Goal: Communication & Community: Connect with others

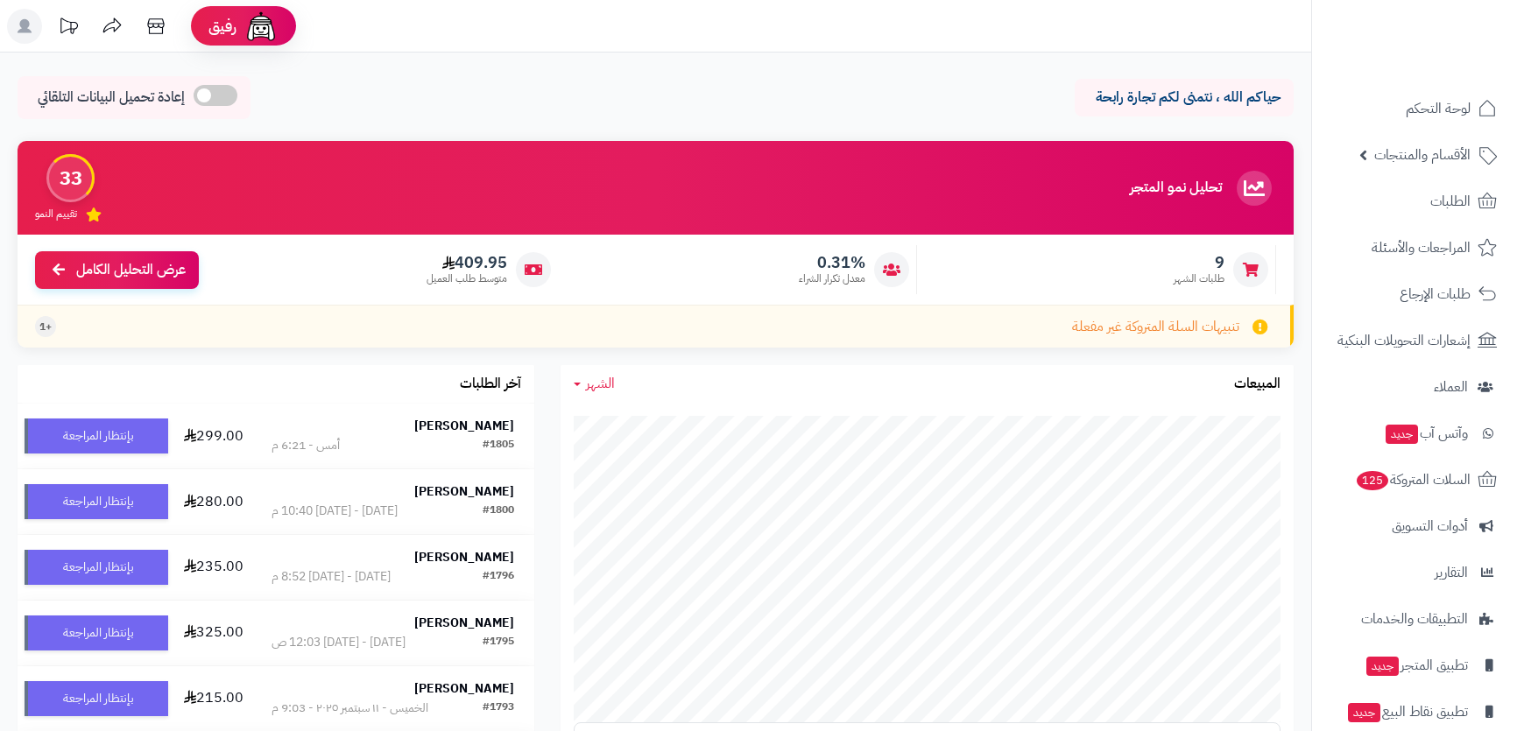
click at [1417, 484] on span "السلات المتروكة 125" at bounding box center [1413, 480] width 116 height 25
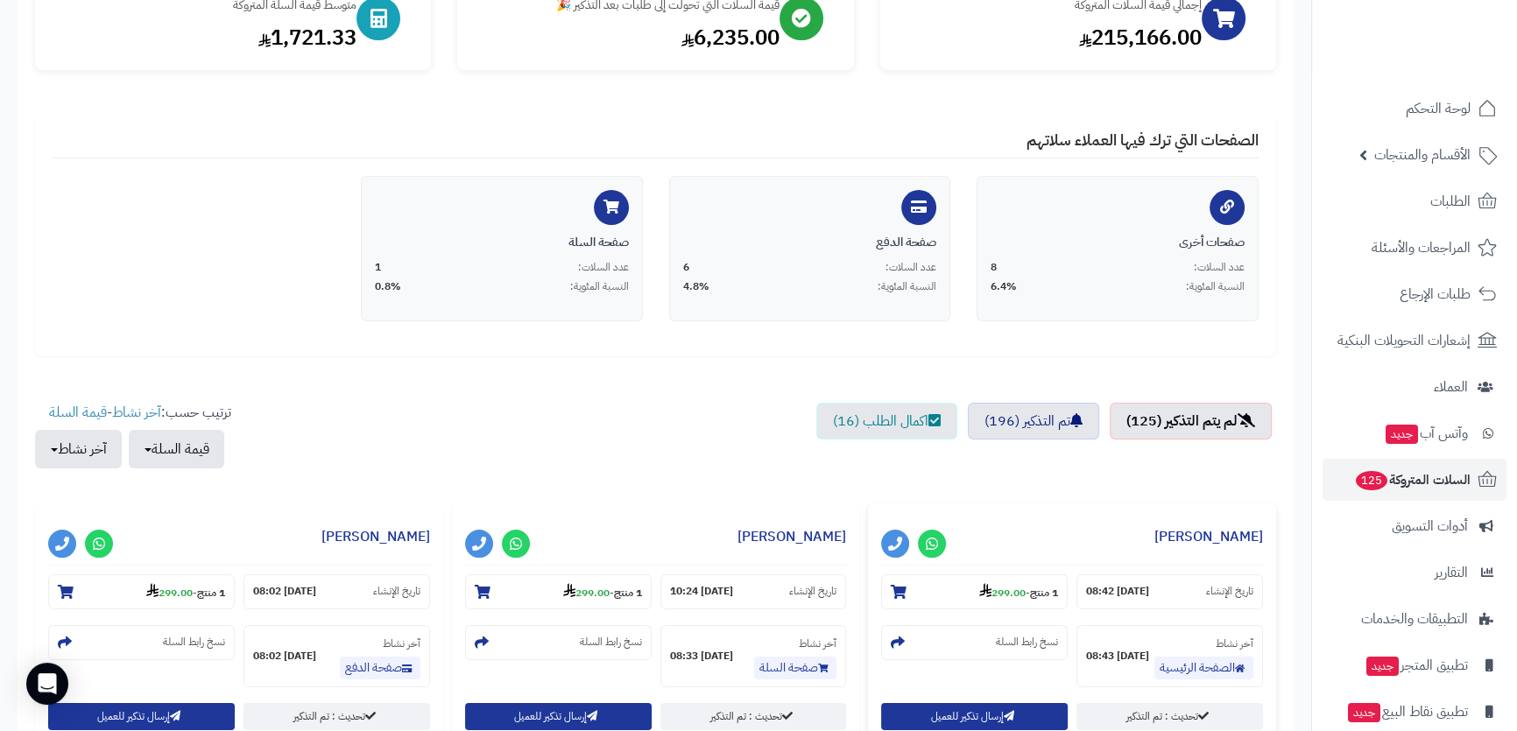
scroll to position [318, 0]
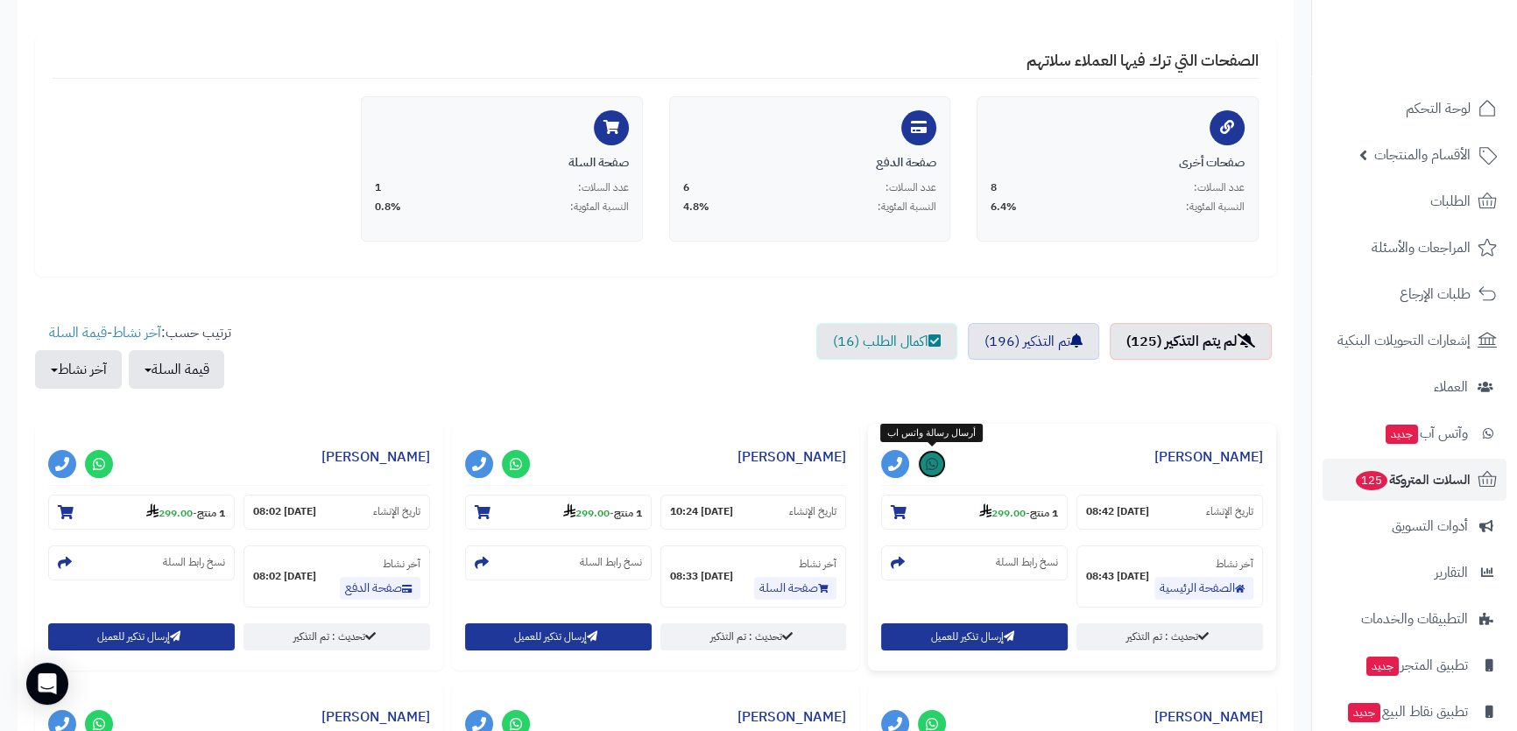
click at [927, 464] on icon at bounding box center [932, 464] width 12 height 14
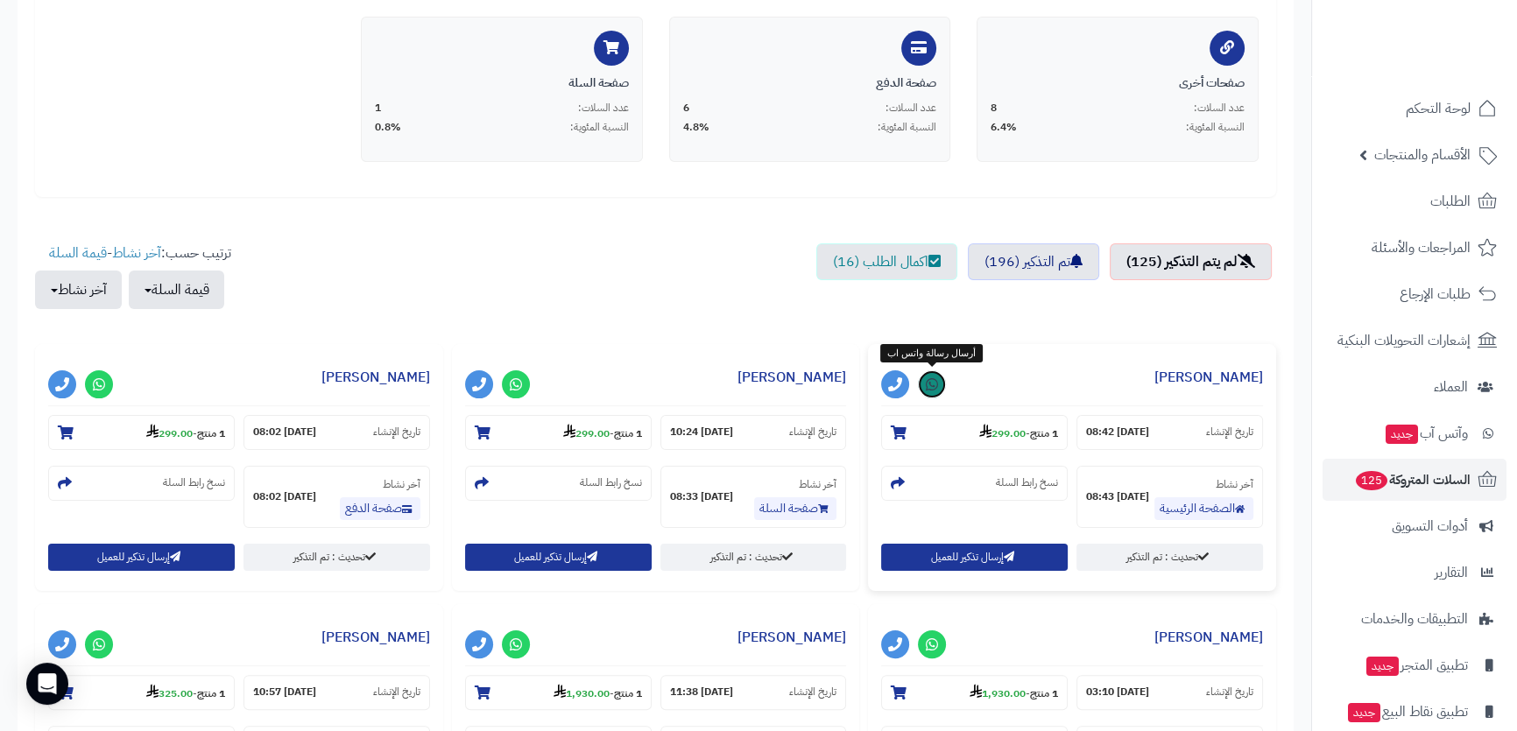
click at [937, 377] on icon at bounding box center [932, 384] width 12 height 14
click at [513, 382] on icon at bounding box center [516, 384] width 12 height 14
click at [512, 386] on icon at bounding box center [516, 384] width 12 height 14
click at [515, 394] on link at bounding box center [516, 384] width 28 height 28
click at [518, 378] on icon at bounding box center [516, 384] width 12 height 14
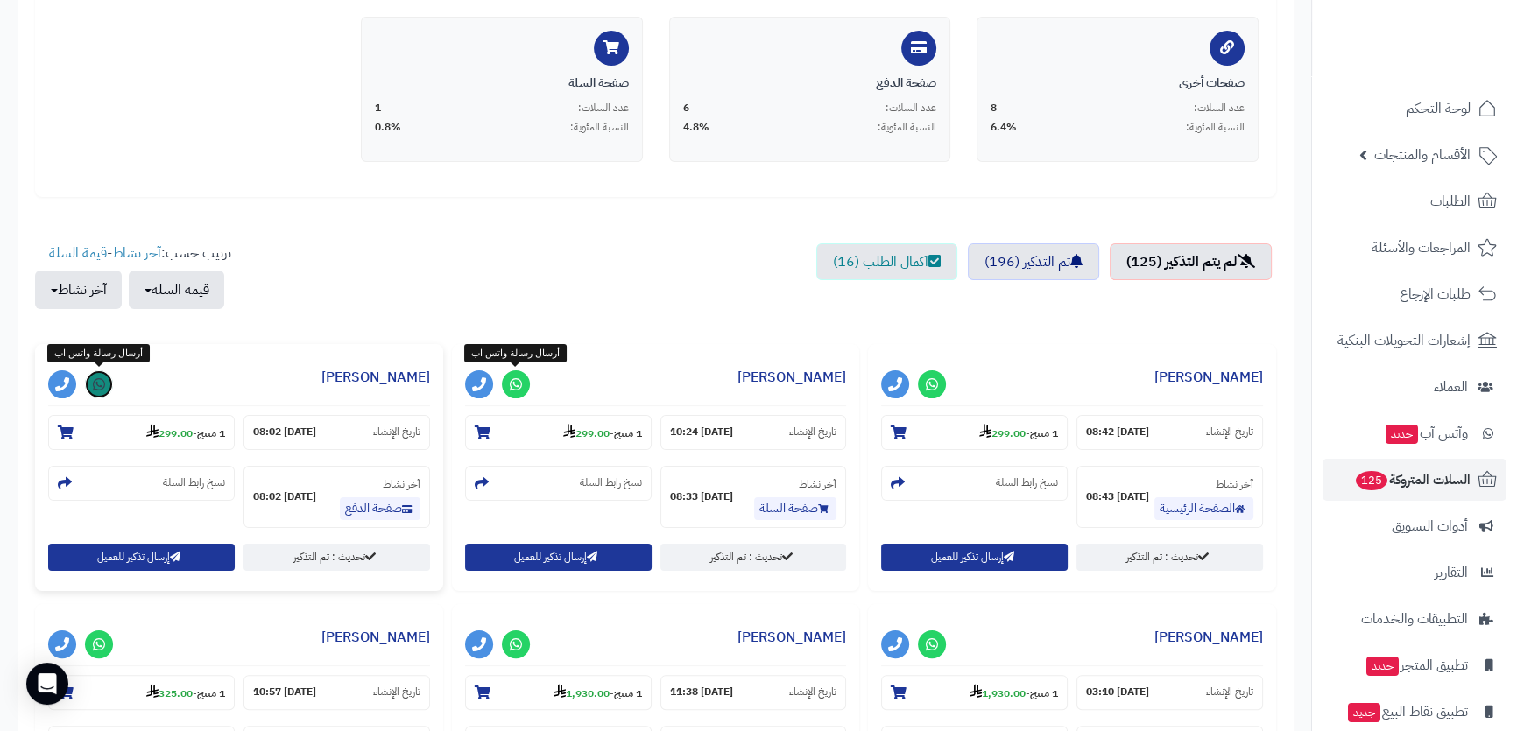
click at [102, 392] on link at bounding box center [99, 384] width 28 height 28
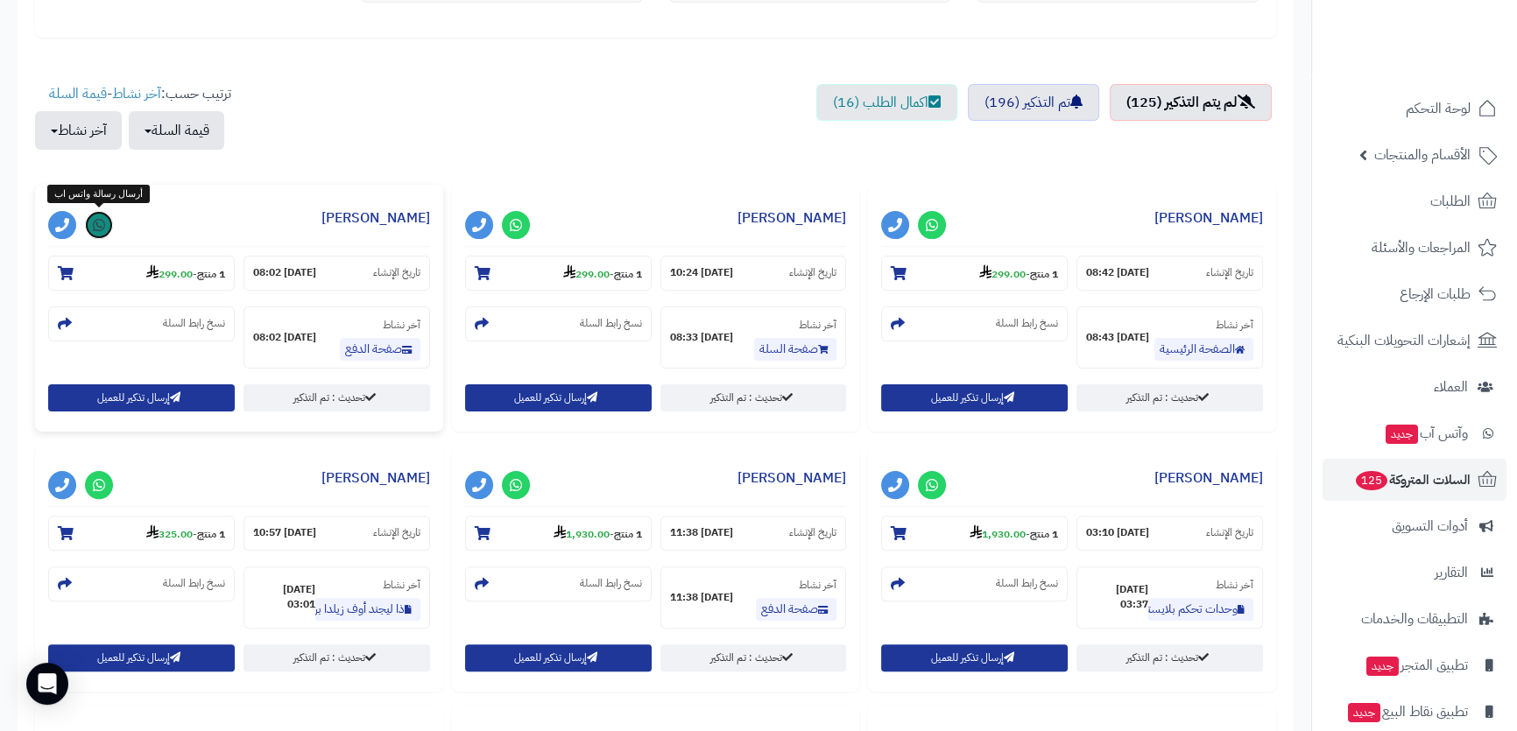
click at [91, 218] on link at bounding box center [99, 225] width 28 height 28
click at [510, 220] on icon at bounding box center [516, 225] width 12 height 14
